Goal: Information Seeking & Learning: Learn about a topic

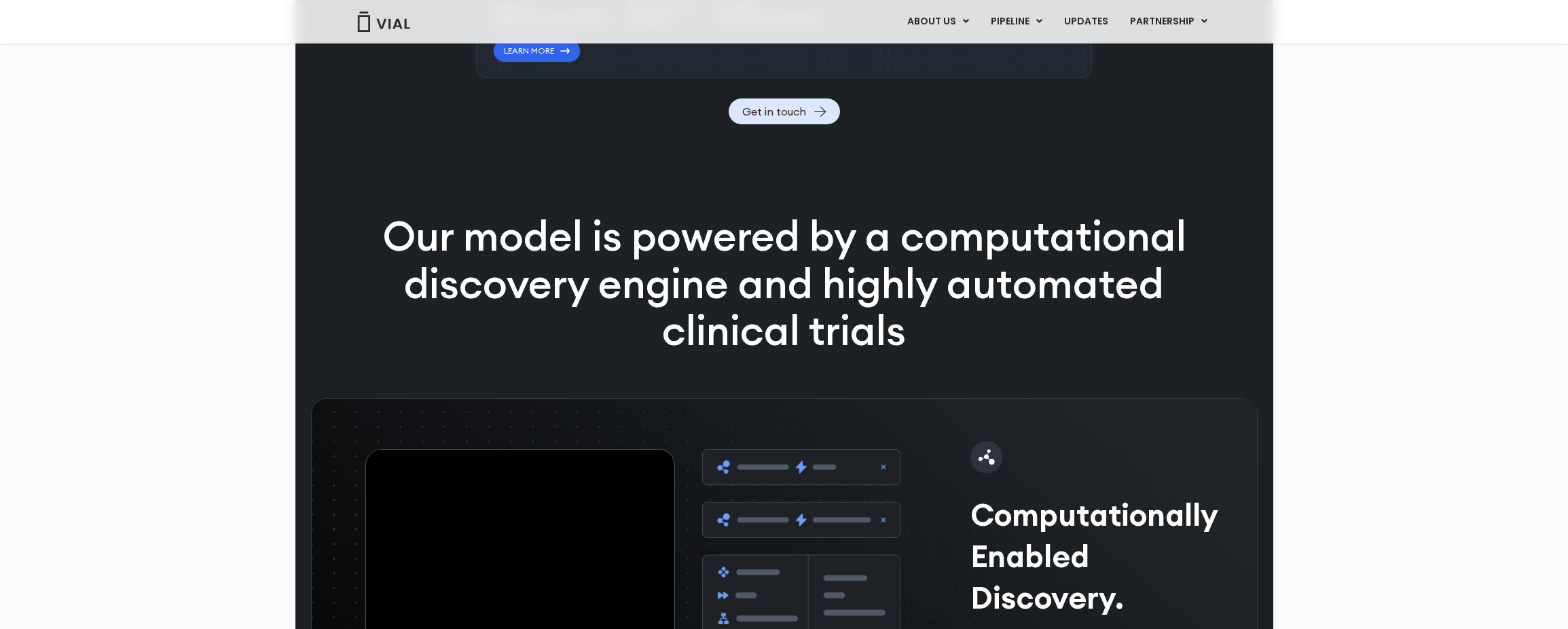
scroll to position [2051, 0]
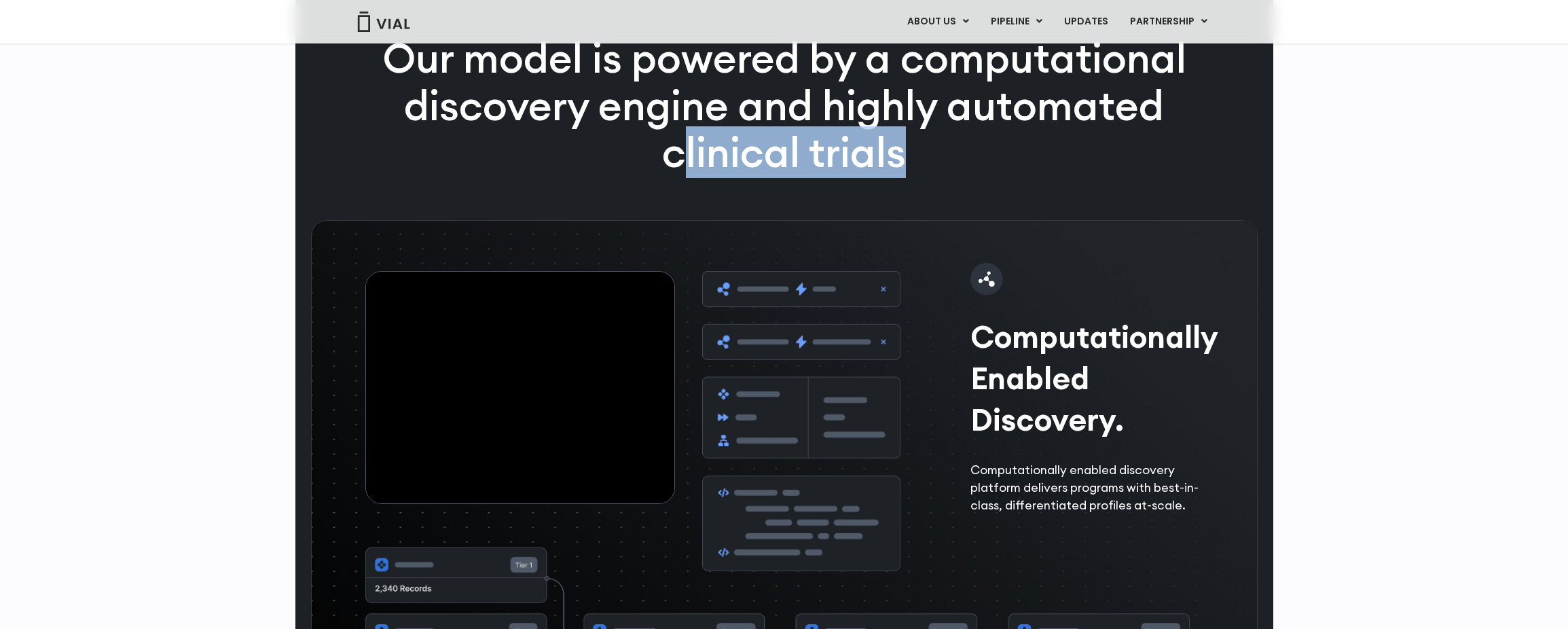
drag, startPoint x: 923, startPoint y: 207, endPoint x: 677, endPoint y: 173, distance: 248.3
click at [677, 173] on p "Our model is powered by a computational discovery engine and highly automated c…" at bounding box center [784, 106] width 875 height 142
drag, startPoint x: 677, startPoint y: 173, endPoint x: 992, endPoint y: 218, distance: 318.2
click at [992, 218] on div "Our model is powered by a computational discovery engine and highly automated c…" at bounding box center [784, 127] width 875 height 185
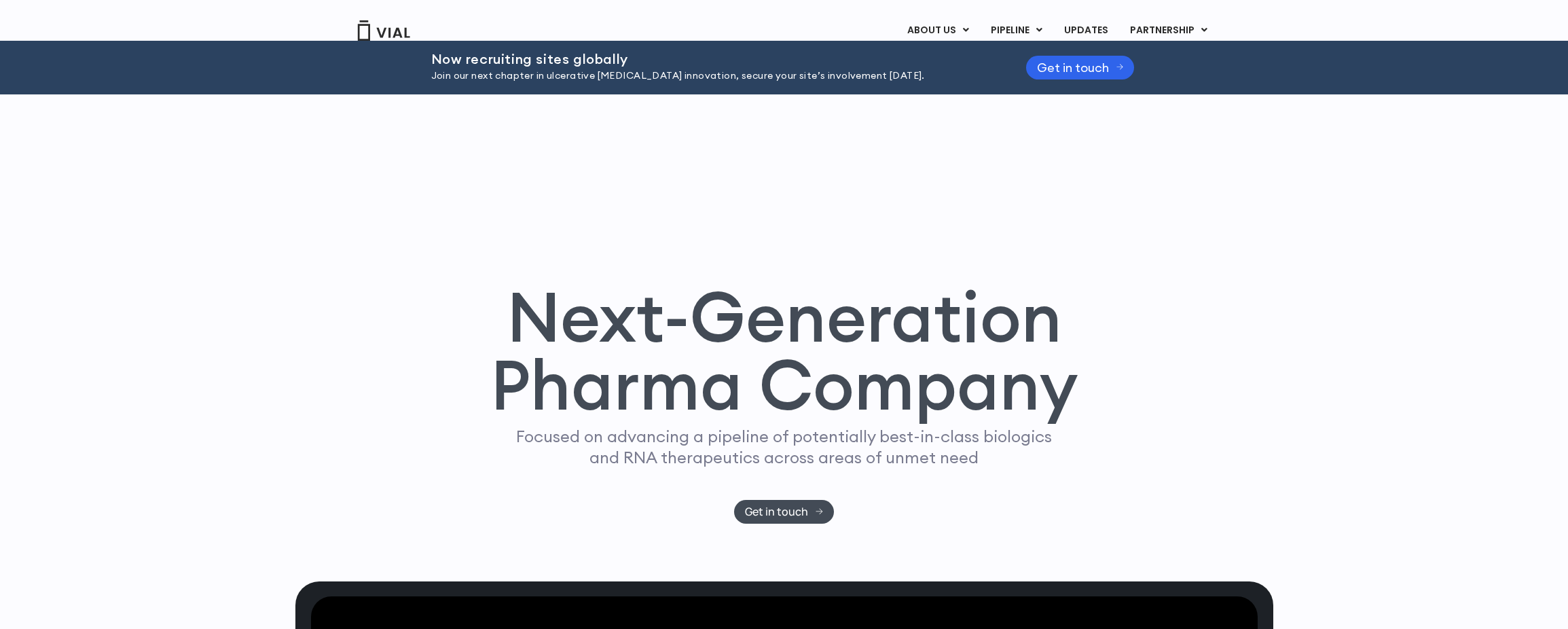
scroll to position [0, 0]
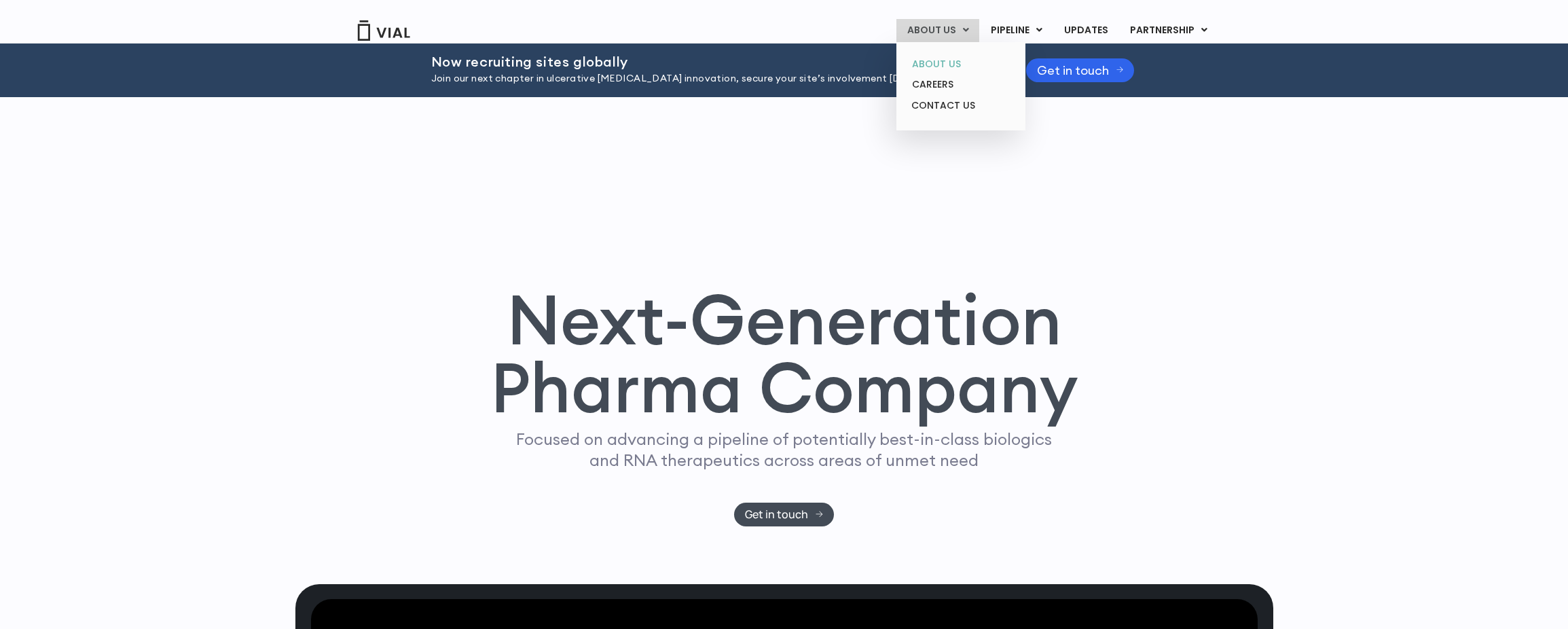
click at [948, 59] on link "ABOUT US" at bounding box center [960, 64] width 119 height 21
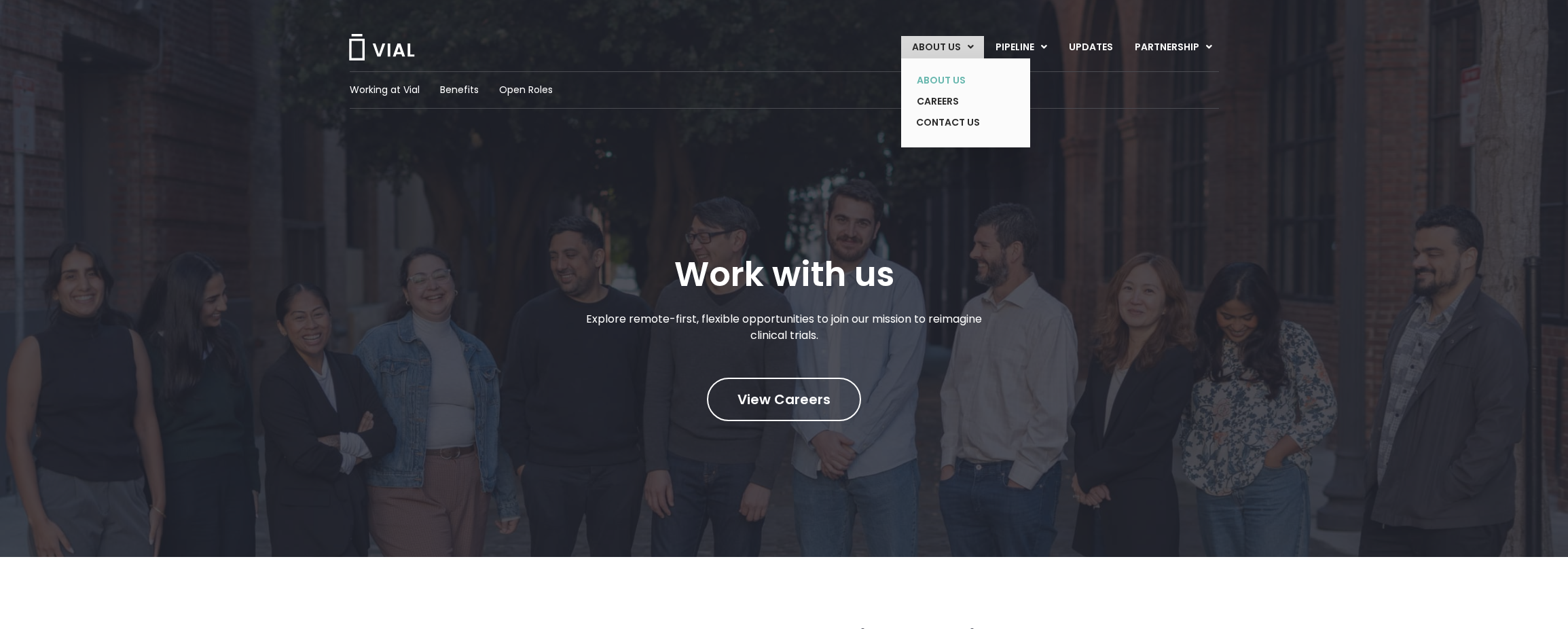
click at [923, 79] on link "ABOUT US" at bounding box center [956, 80] width 99 height 21
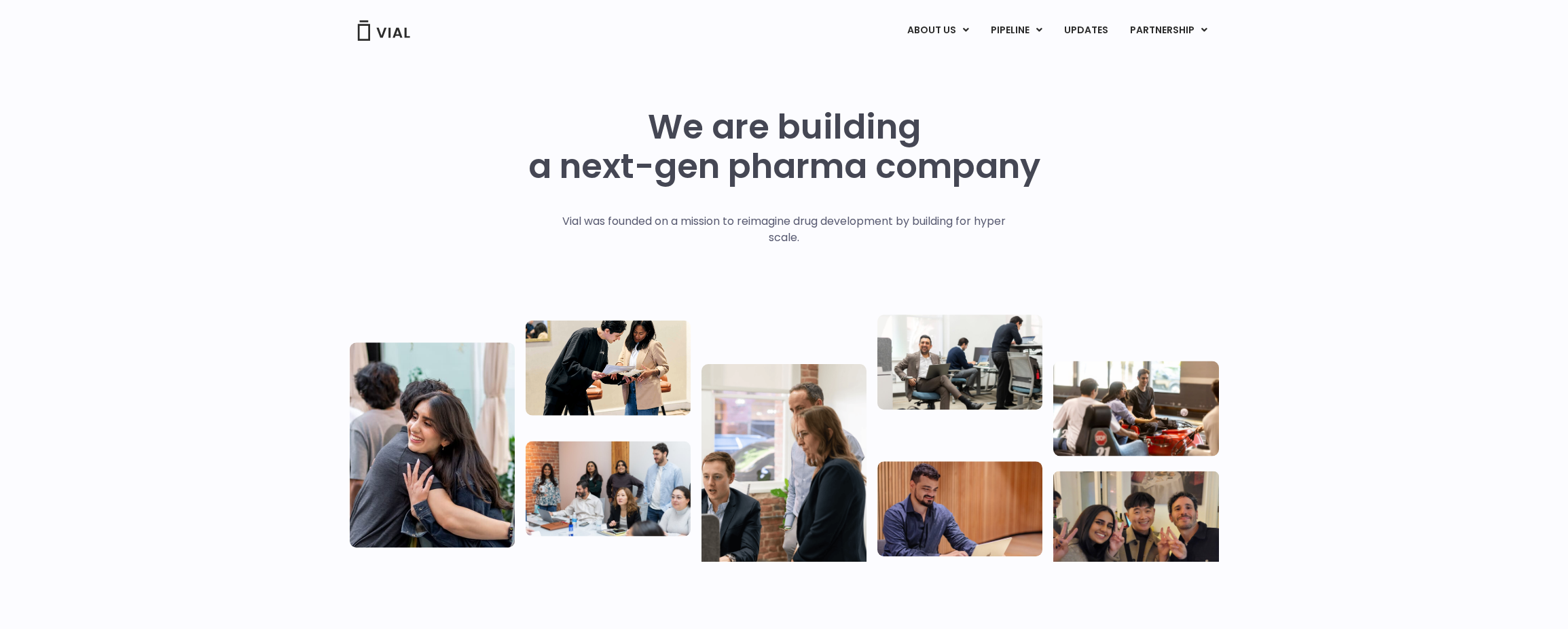
click at [400, 32] on img at bounding box center [384, 30] width 54 height 20
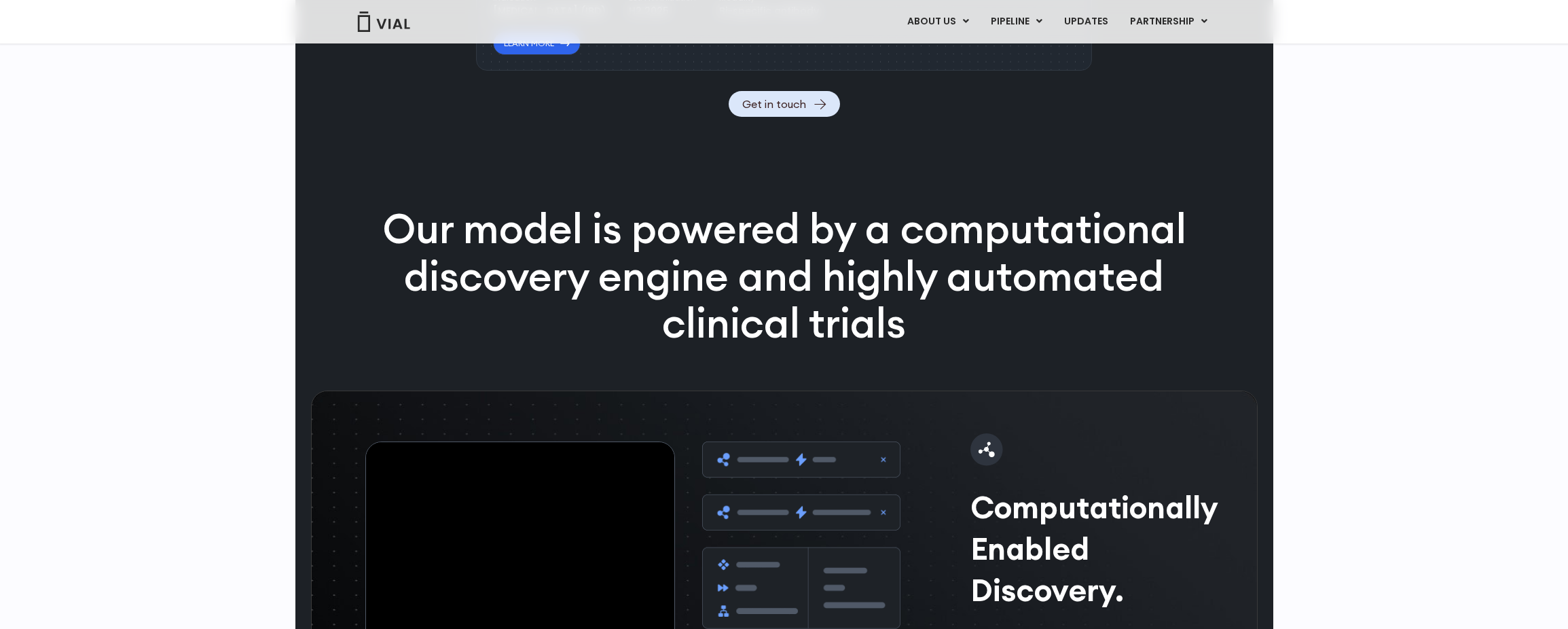
scroll to position [1766, 0]
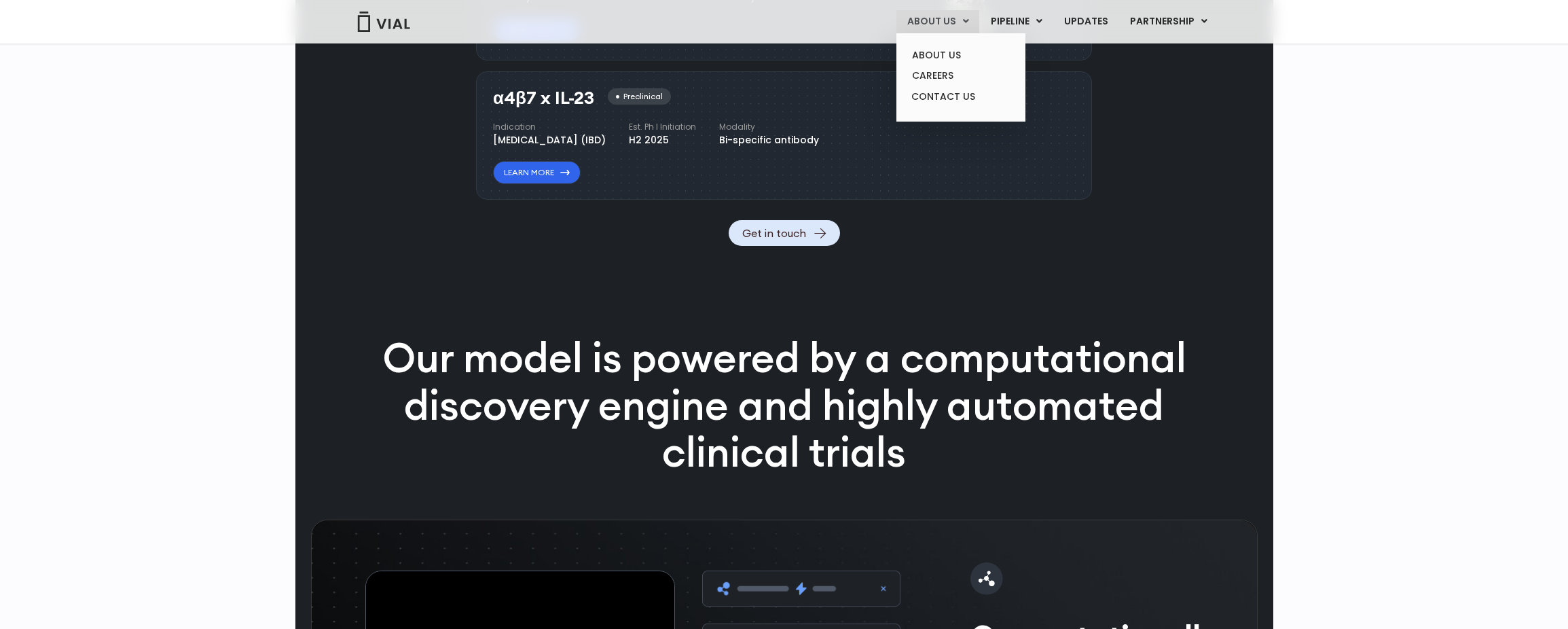
click at [936, 28] on link "ABOUT US" at bounding box center [937, 22] width 82 height 23
click at [928, 48] on link "ABOUT US" at bounding box center [960, 55] width 119 height 21
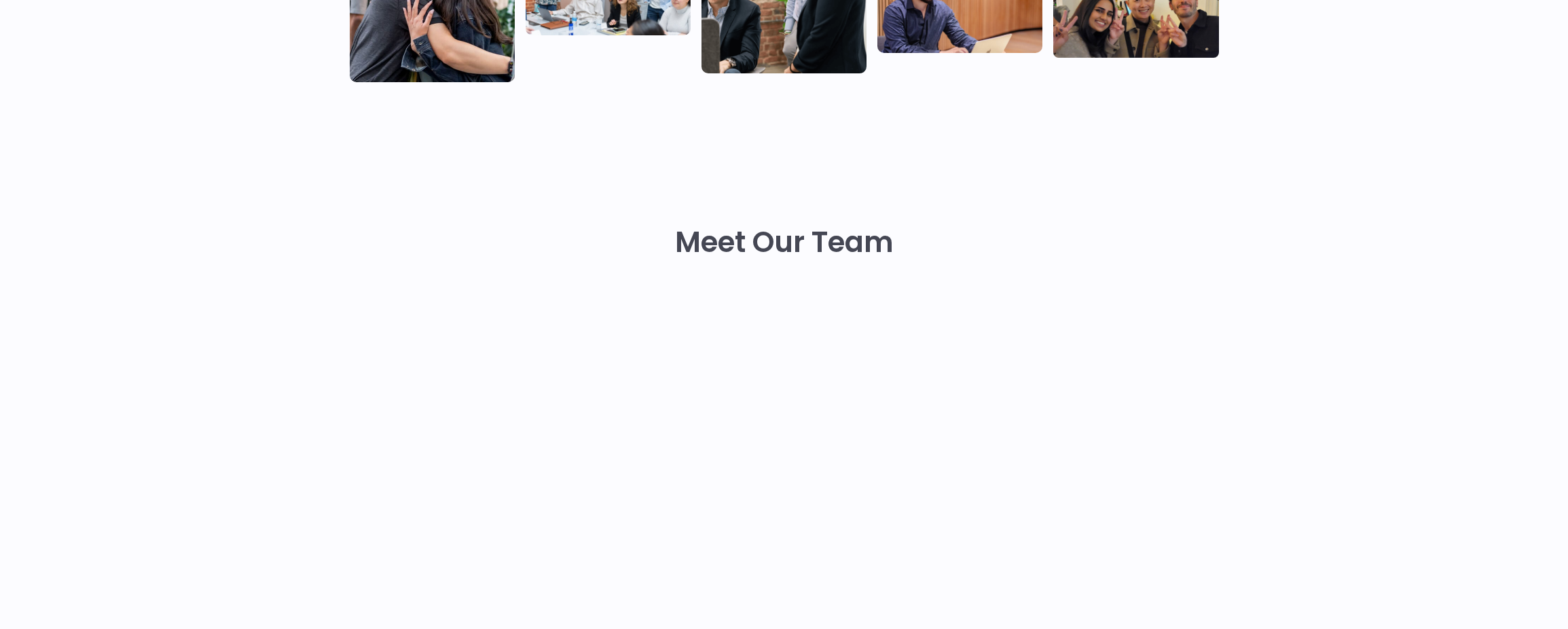
scroll to position [815, 0]
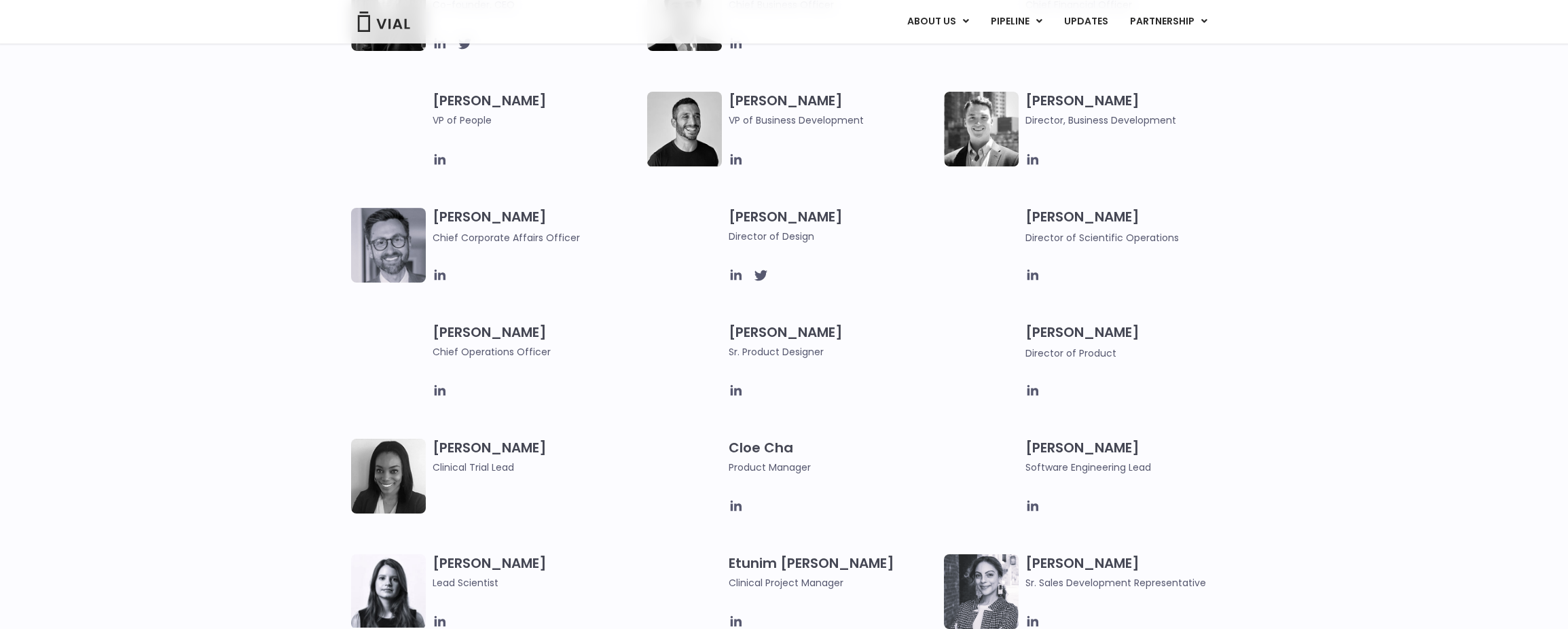
scroll to position [815, 0]
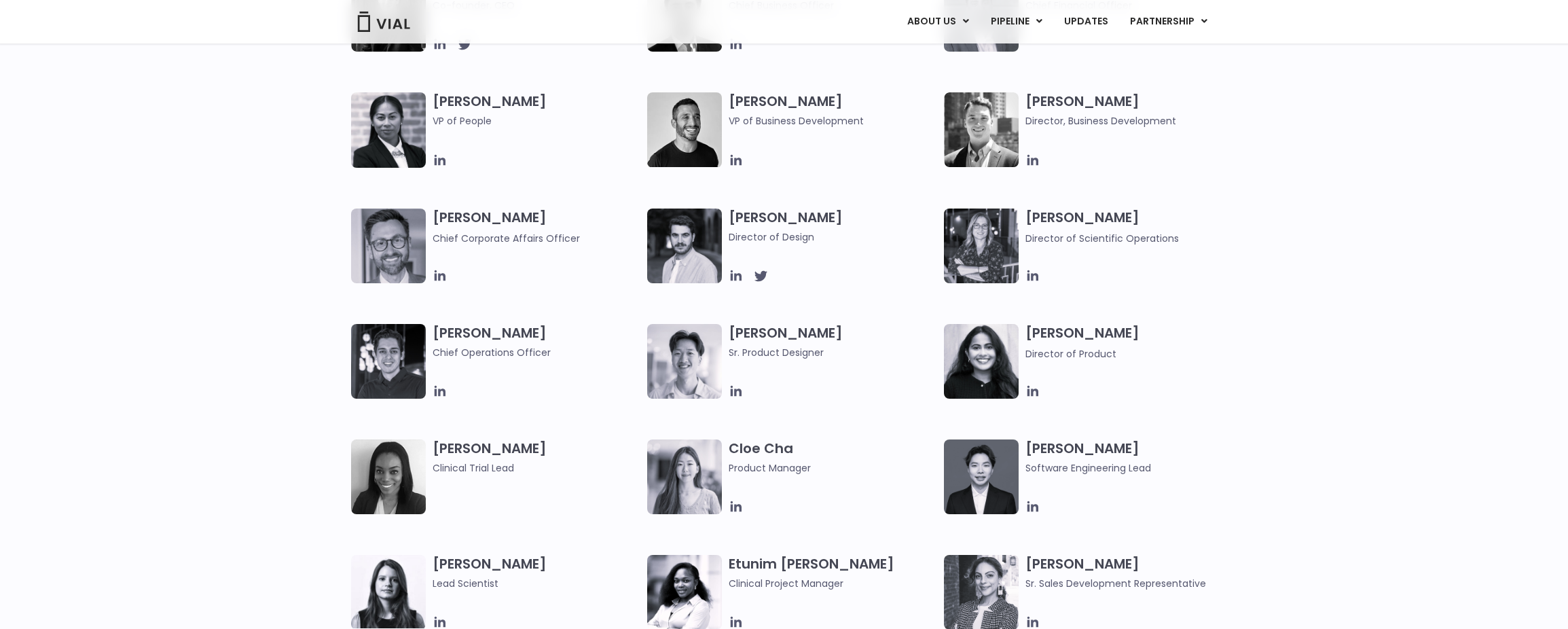
click at [38, 202] on div "[PERSON_NAME] Co-founder, CEO [PERSON_NAME] Chief Business Officer [PERSON_NAME…" at bounding box center [784, 266] width 1568 height 578
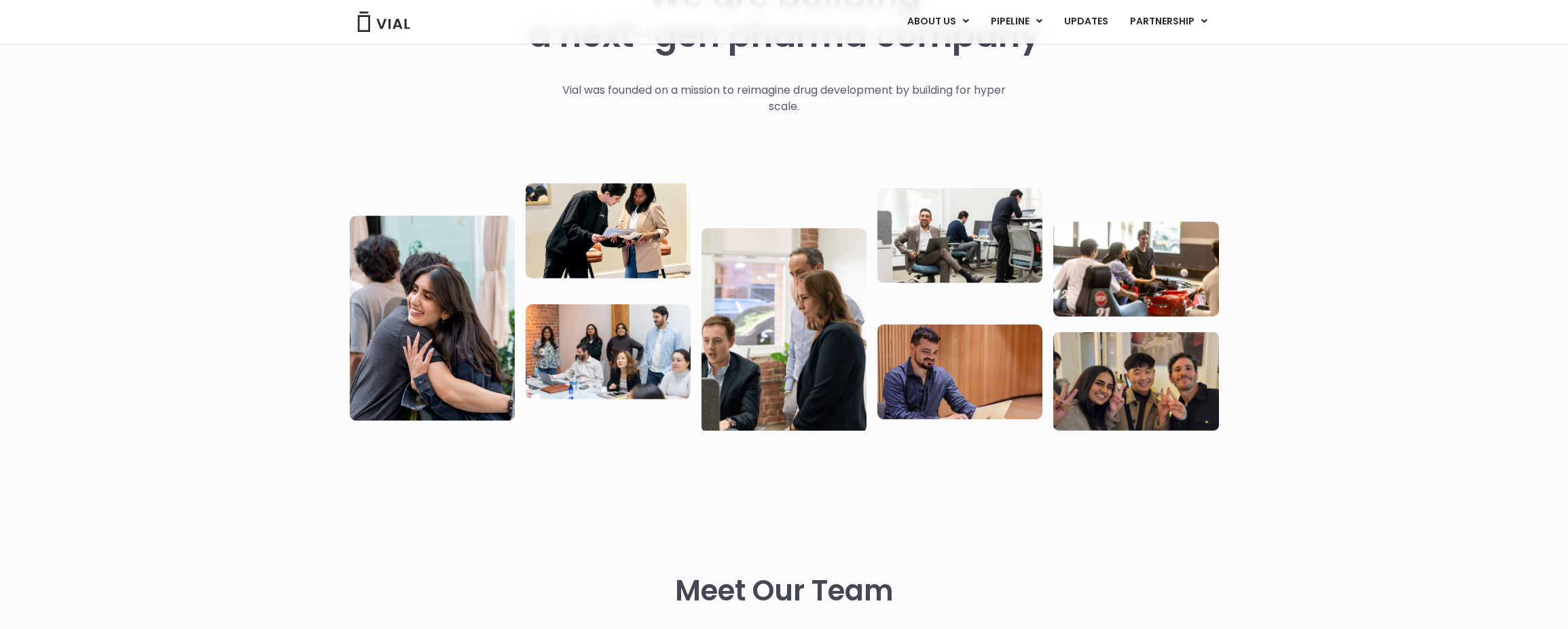
scroll to position [0, 0]
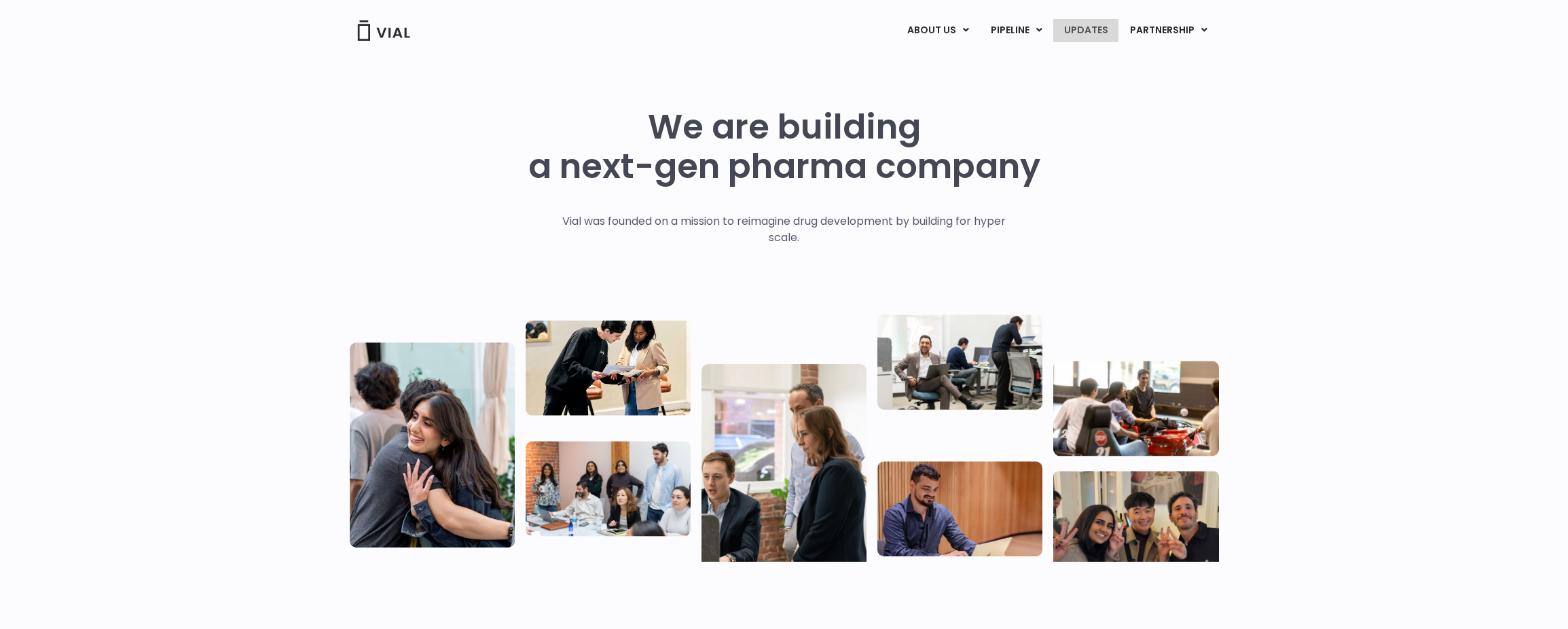
click at [1075, 33] on link "UPDATES" at bounding box center [1085, 31] width 65 height 23
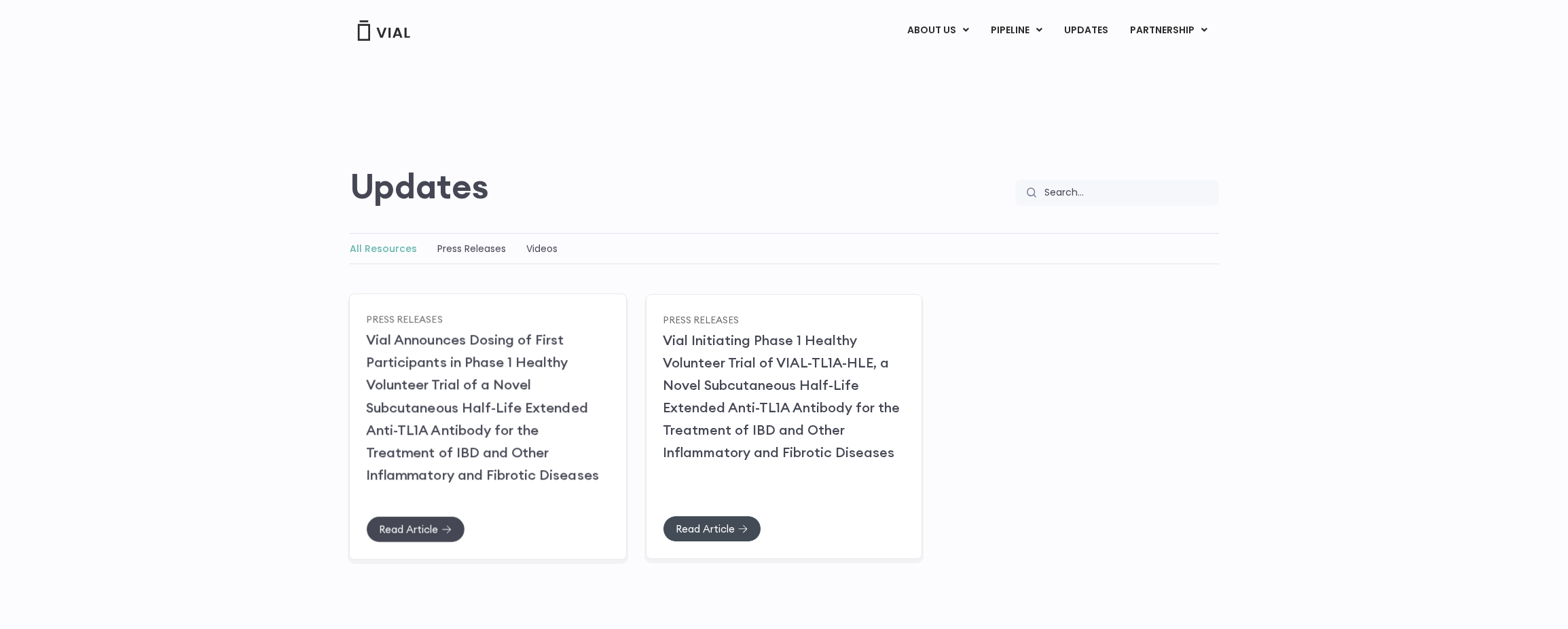
click at [426, 537] on link "Read Article" at bounding box center [416, 528] width 99 height 26
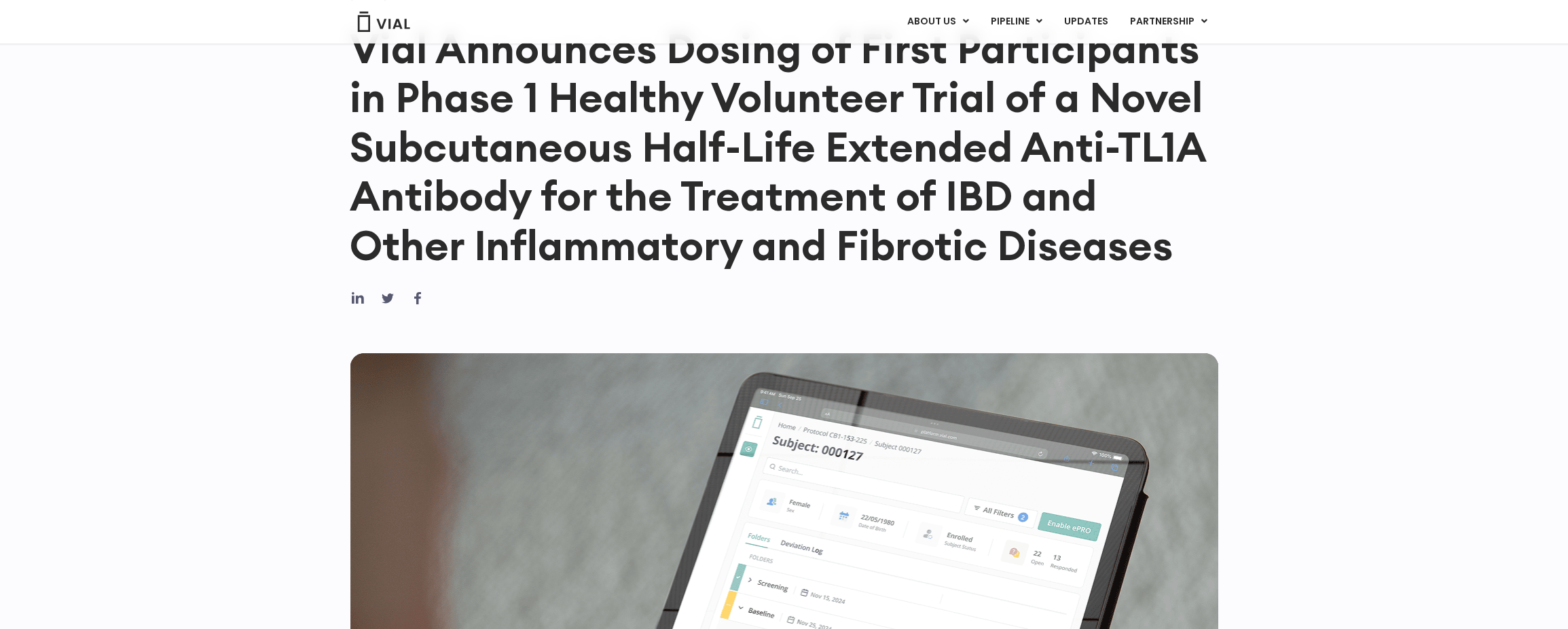
scroll to position [68, 0]
